Goal: Task Accomplishment & Management: Manage account settings

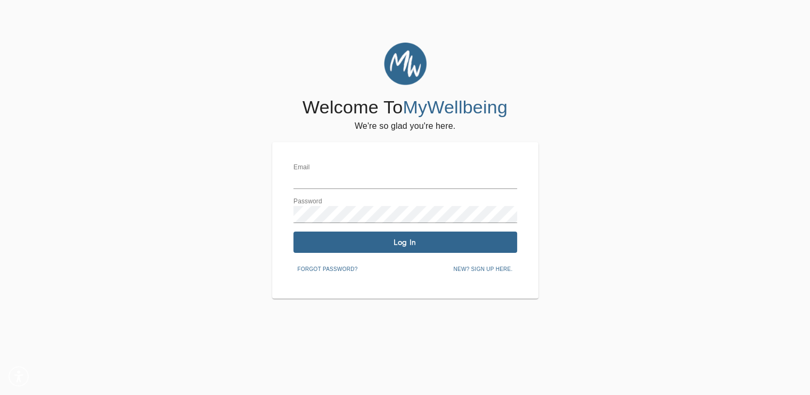
type input "[EMAIL_ADDRESS][DOMAIN_NAME]"
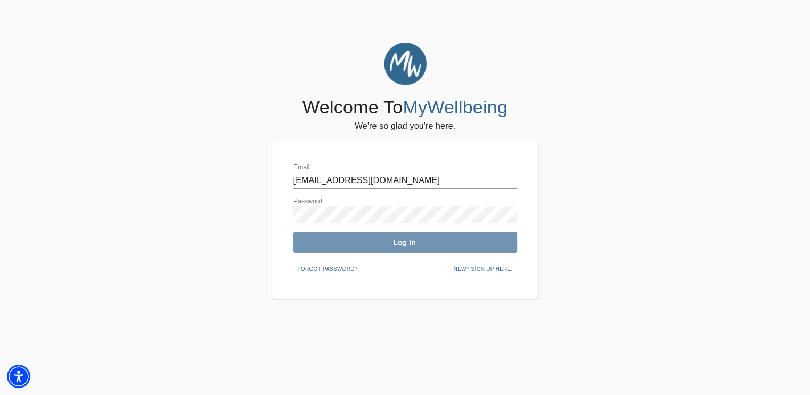
click at [398, 243] on span "Log In" at bounding box center [405, 242] width 215 height 10
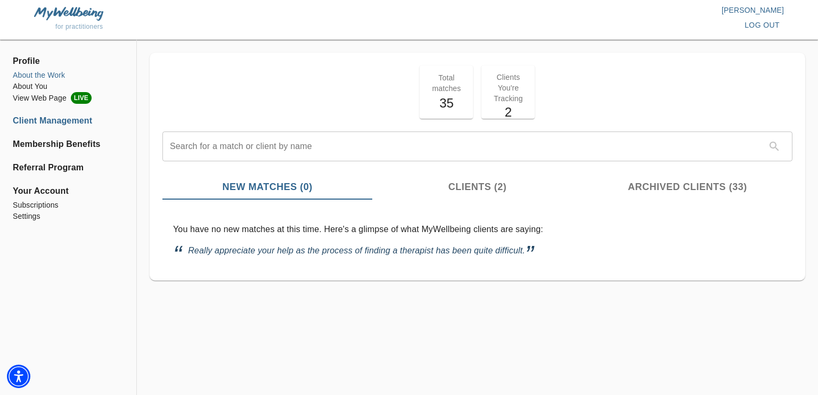
click at [51, 75] on li "About the Work" at bounding box center [68, 75] width 111 height 11
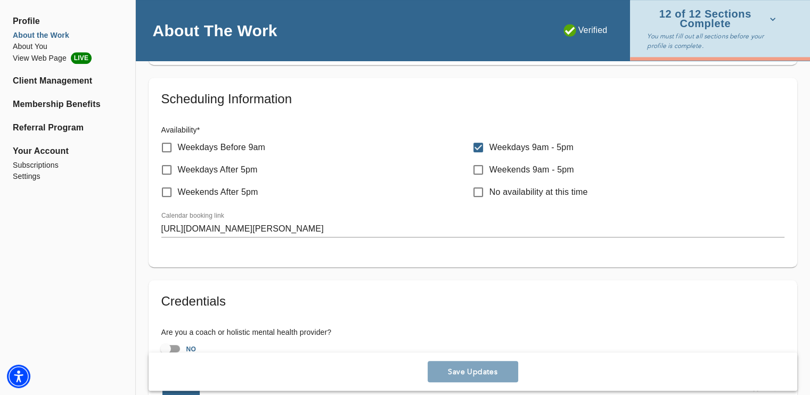
scroll to position [552, 0]
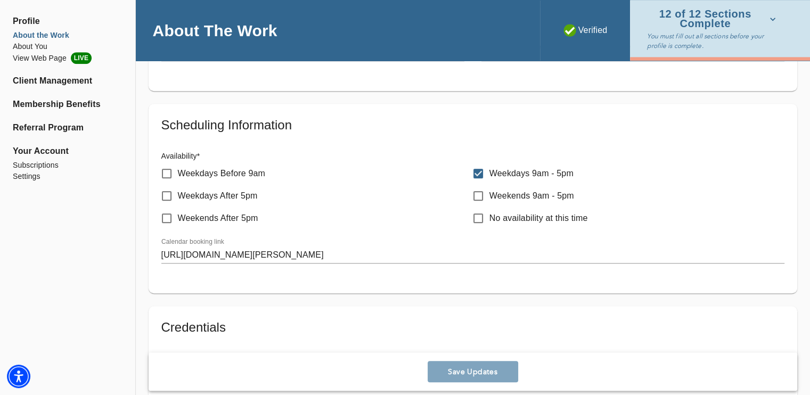
click at [251, 199] on p "Weekdays After 5pm" at bounding box center [218, 196] width 80 height 13
click at [178, 199] on input "Weekdays After 5pm" at bounding box center [166, 196] width 22 height 22
checkbox input "true"
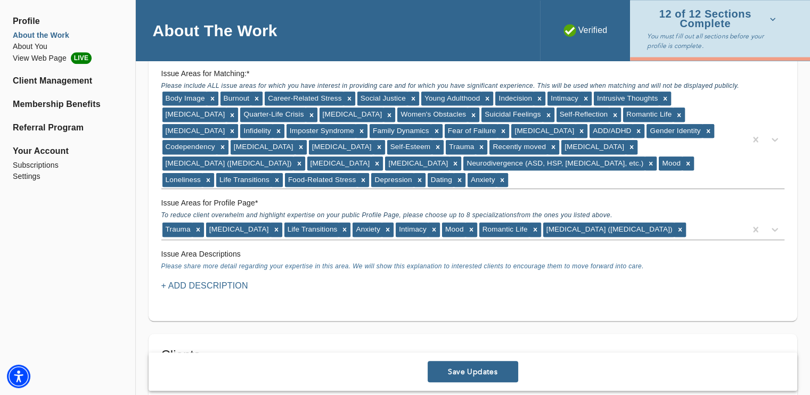
scroll to position [1027, 0]
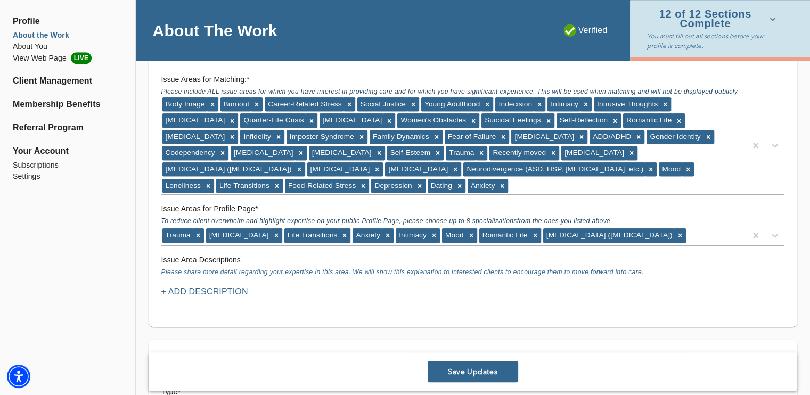
click at [229, 287] on p "+ Add Description" at bounding box center [204, 291] width 87 height 13
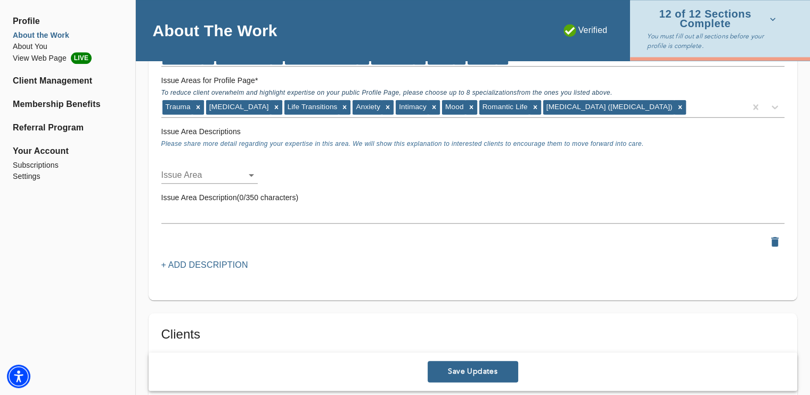
scroll to position [1158, 0]
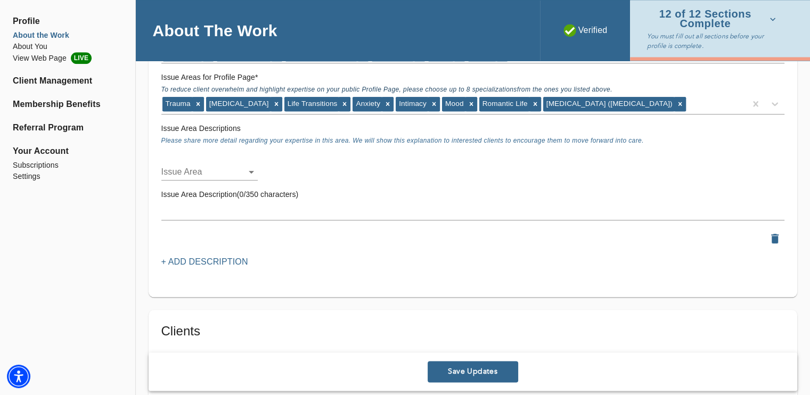
click at [664, 207] on textarea at bounding box center [472, 212] width 623 height 10
click at [786, 209] on div "Issue Area Description(0/350 characters) x" at bounding box center [472, 205] width 631 height 40
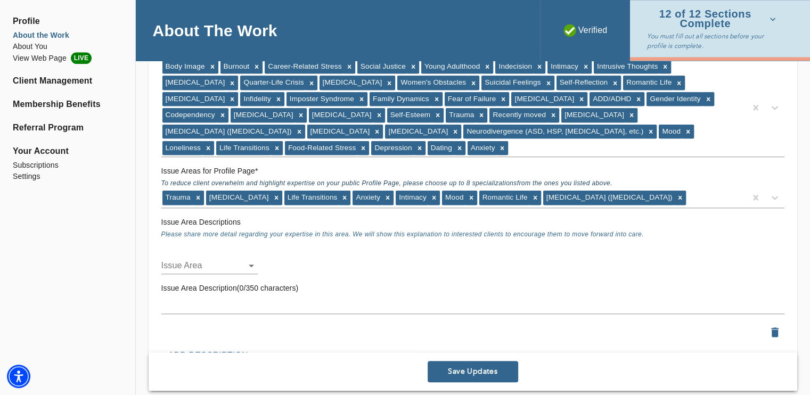
scroll to position [1058, 0]
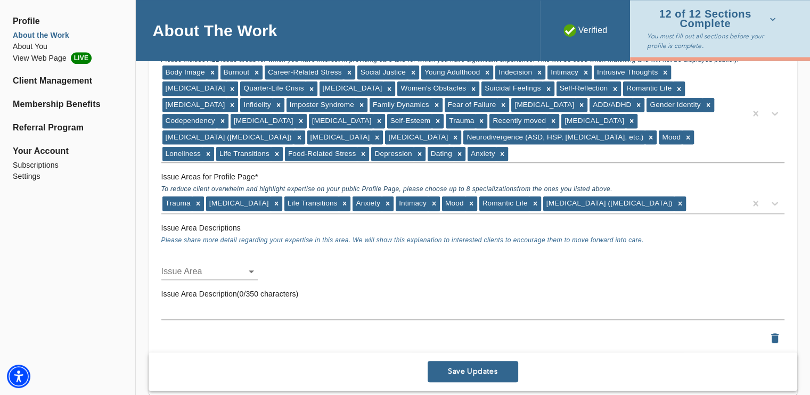
click at [520, 306] on textarea at bounding box center [472, 311] width 623 height 10
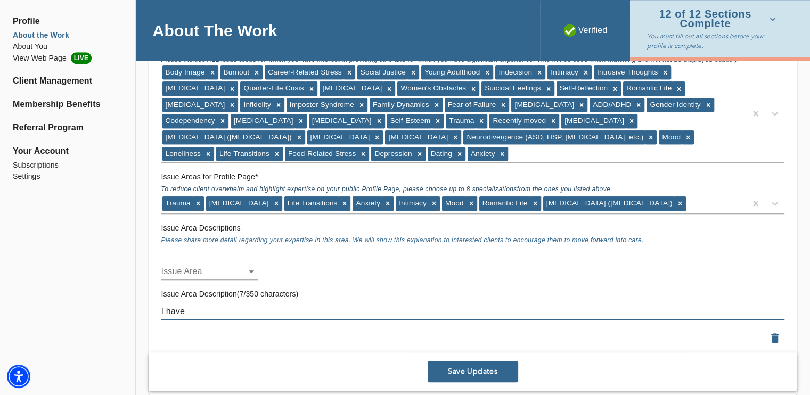
drag, startPoint x: 240, startPoint y: 313, endPoint x: 198, endPoint y: 315, distance: 42.1
click at [130, 306] on div "Profile About the Work About You View Web Page LIVE Client Management Membershi…" at bounding box center [405, 291] width 810 height 2621
paste textarea "old certificates in EFT for couples, Trauma-Focused CBT (TF-CBT), and exposure-…"
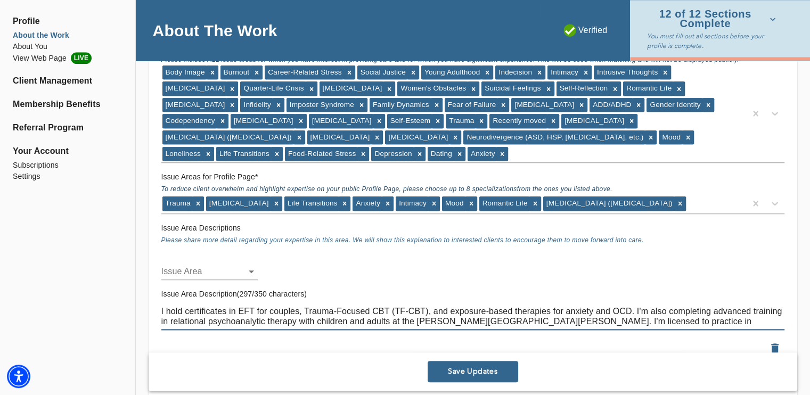
drag, startPoint x: 677, startPoint y: 320, endPoint x: 532, endPoint y: 326, distance: 145.5
click at [532, 326] on div "I hold certificates in EFT for couples, Trauma-Focused CBT (TF-CBT), and exposu…" at bounding box center [472, 316] width 623 height 27
type textarea "I hold certificates in EFT for couples, Trauma-Focused CBT (TF-CBT), and exposu…"
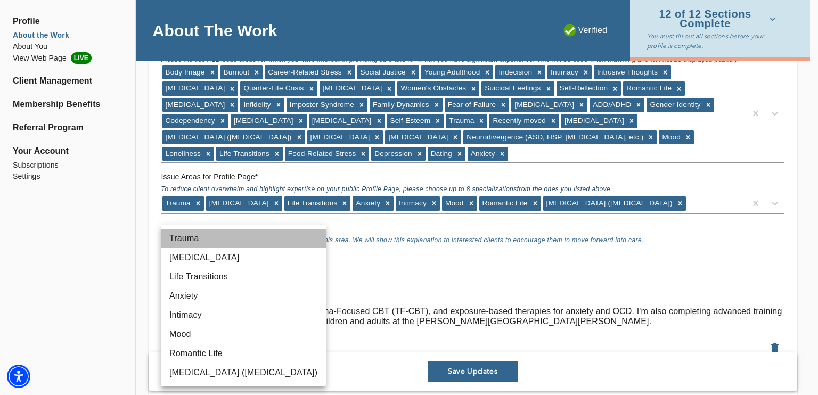
click at [224, 240] on li "Trauma" at bounding box center [243, 238] width 165 height 19
type input "58"
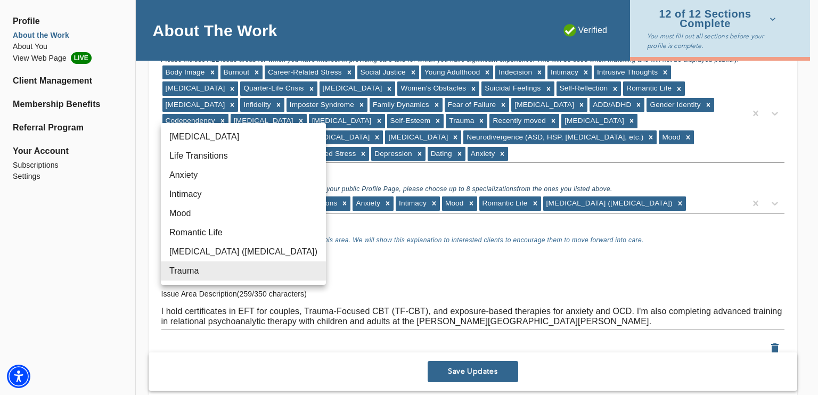
click at [37, 39] on div at bounding box center [409, 197] width 818 height 395
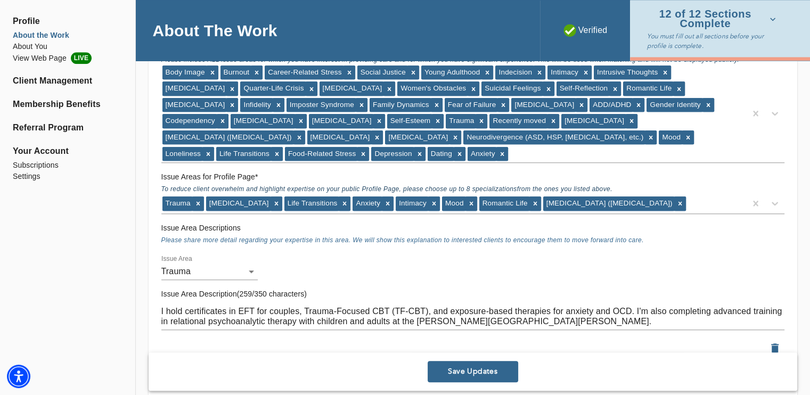
click at [31, 30] on li "About the Work" at bounding box center [68, 35] width 110 height 11
